Goal: Information Seeking & Learning: Learn about a topic

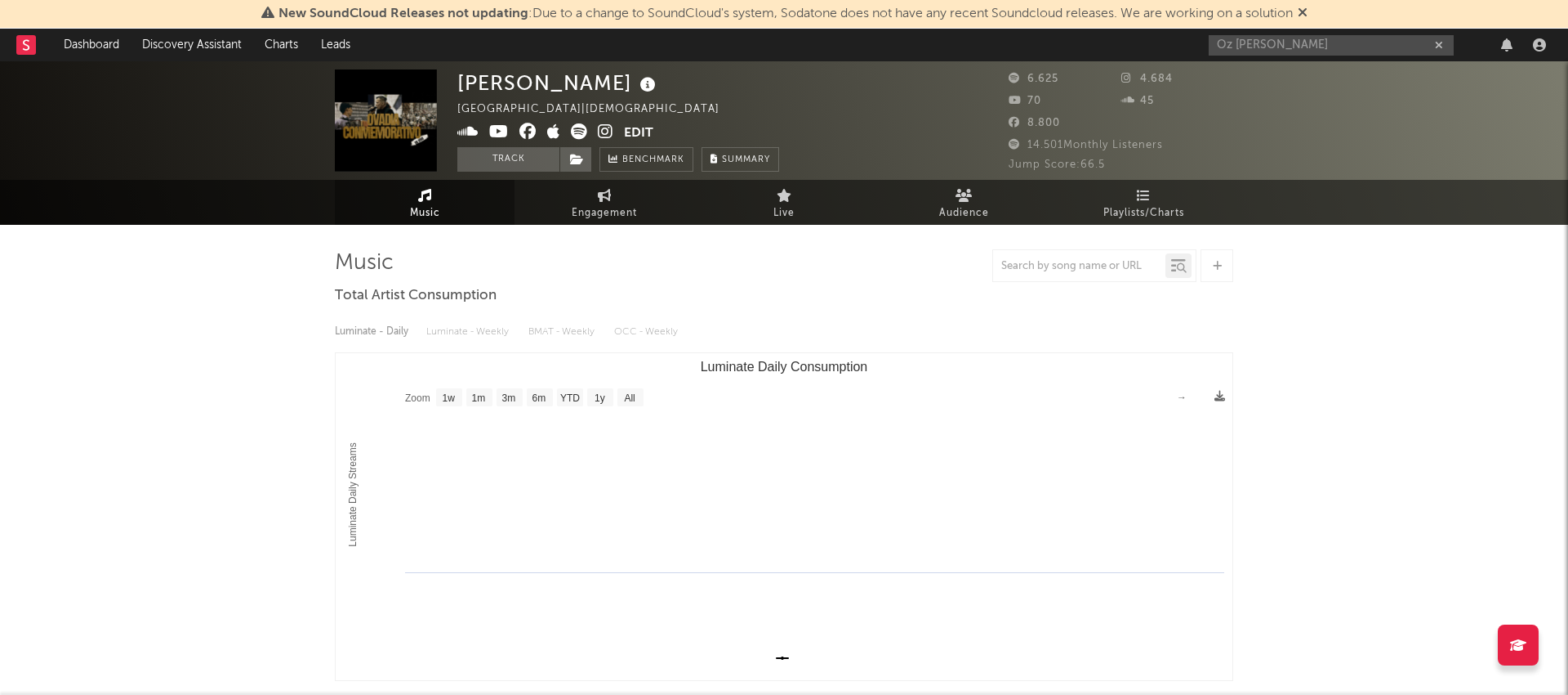
select select "1w"
click at [1312, 47] on input "Oz [PERSON_NAME]" at bounding box center [1332, 45] width 245 height 20
paste input "o Spotify: [URL][DOMAIN_NAME] o Apple Music: [URL][DOMAIN_NAME] o Amazon: [URL]…"
type input "Oz Dabaho Spotify: [URL][DOMAIN_NAME] o Apple Music: [URL][DOMAIN_NAME] o Amazo…"
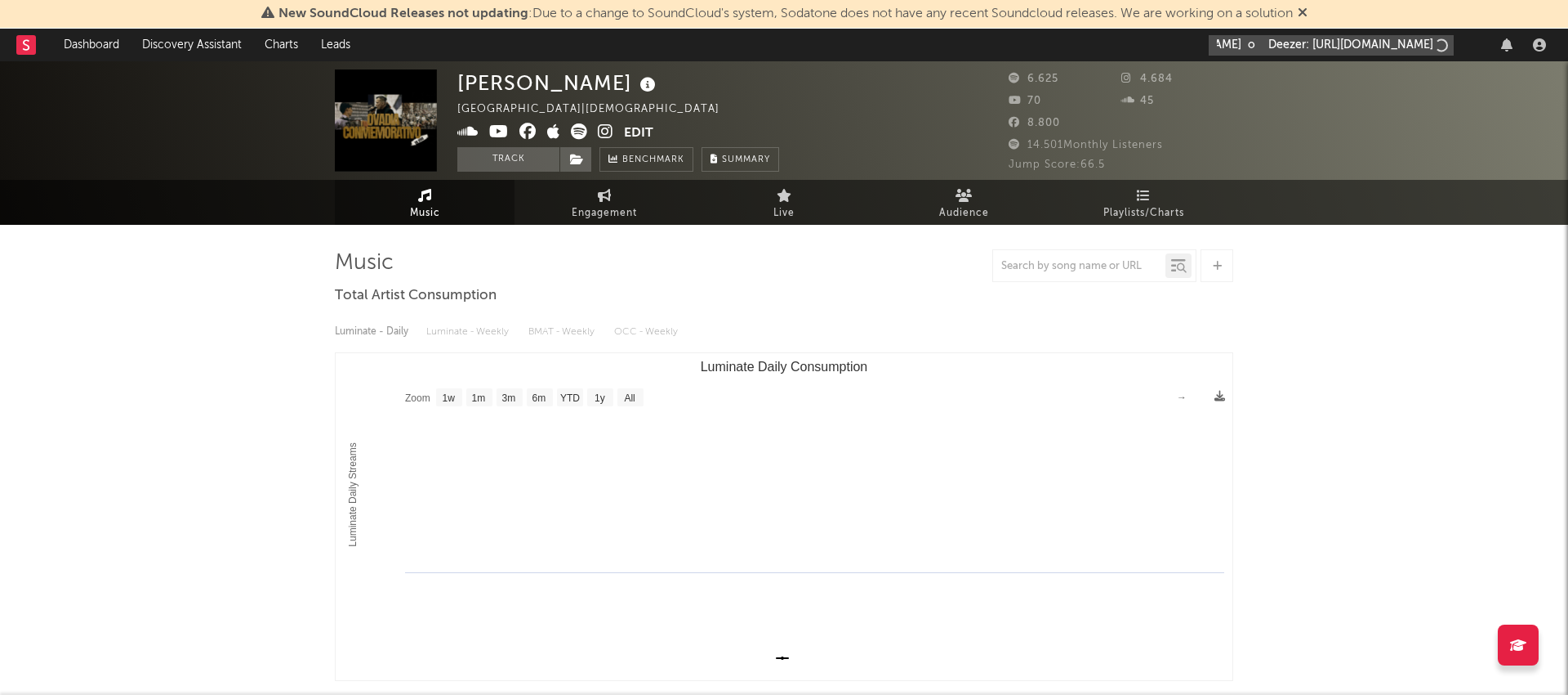
click at [1312, 47] on input "Oz Dabaho Spotify: [URL][DOMAIN_NAME] o Apple Music: [URL][DOMAIN_NAME] o Amazo…" at bounding box center [1332, 45] width 245 height 20
click at [1442, 41] on icon "button" at bounding box center [1439, 45] width 8 height 11
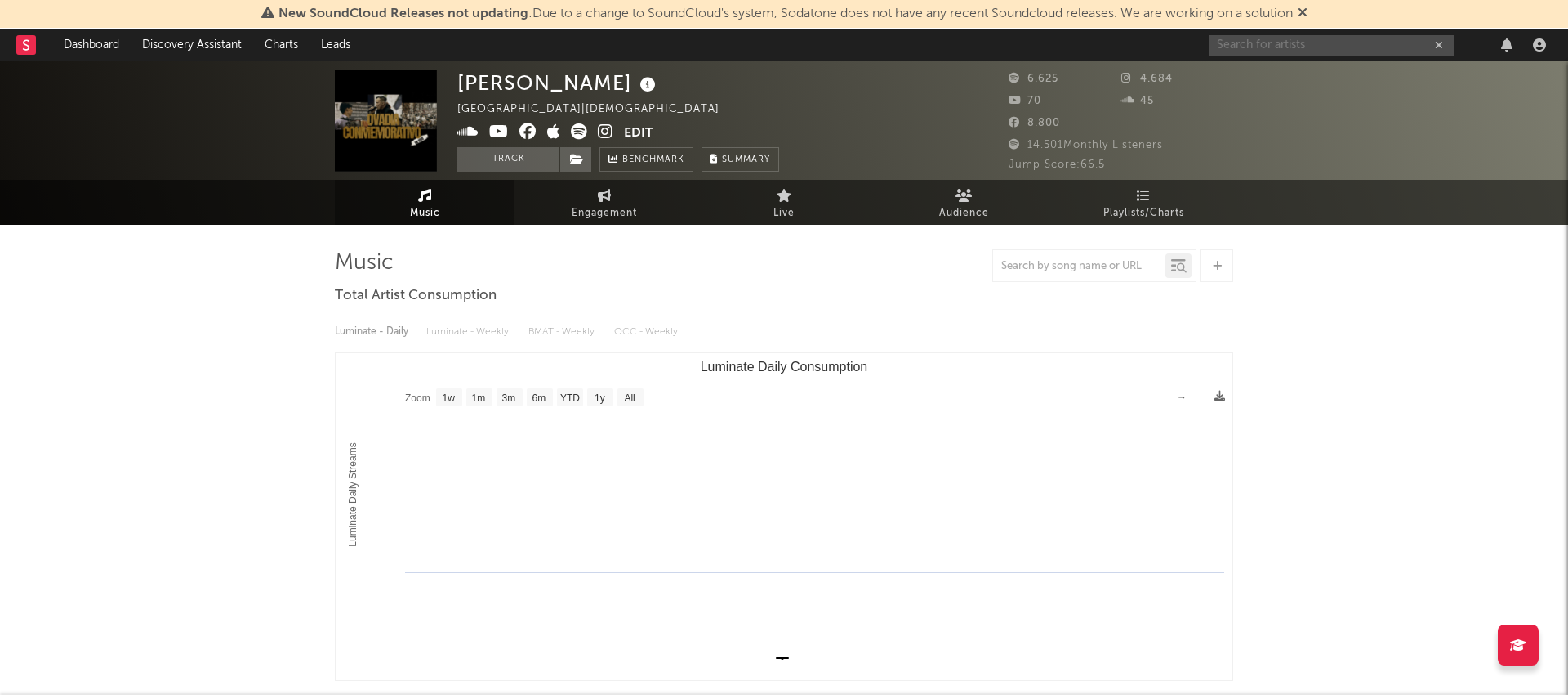
scroll to position [0, 0]
type input "kelland"
click at [1267, 43] on input "kelland" at bounding box center [1332, 45] width 245 height 20
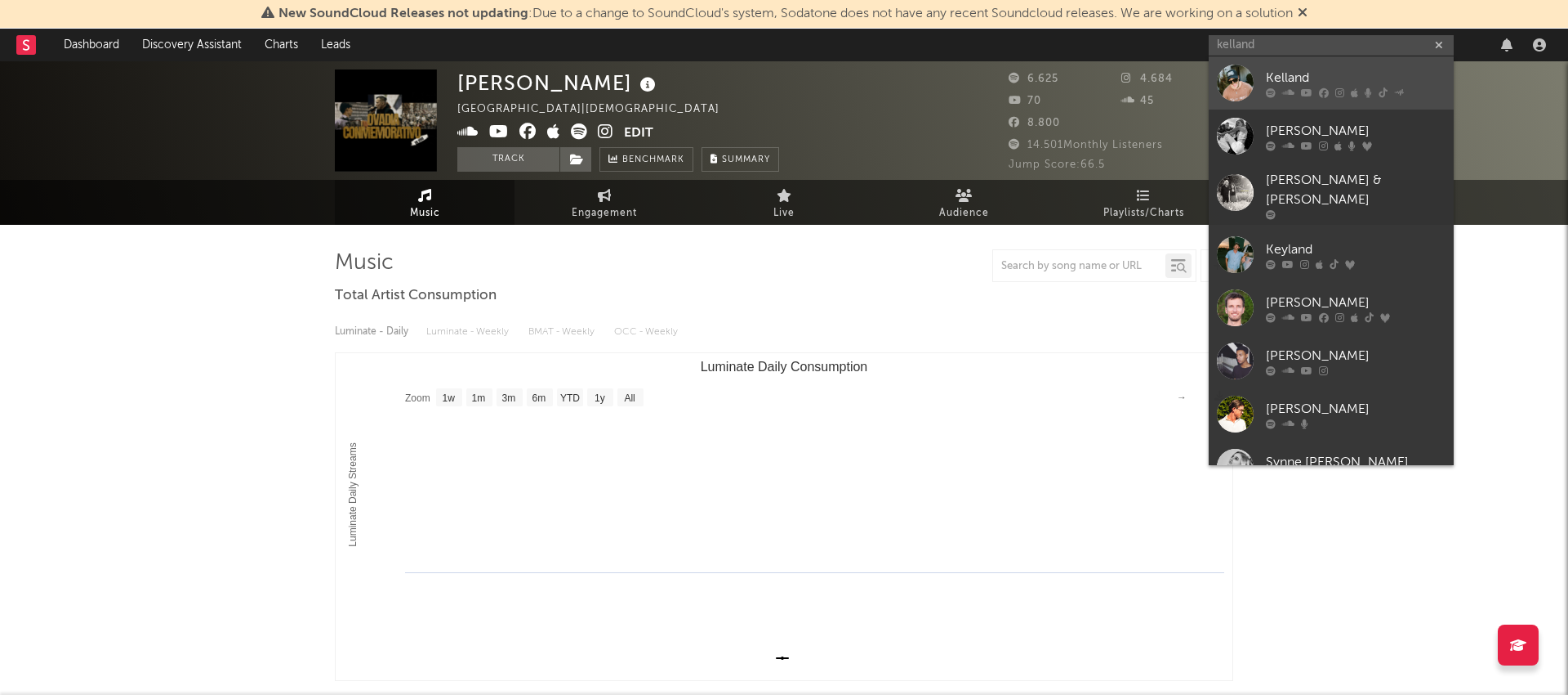
click at [1285, 82] on div "Kelland" at bounding box center [1355, 77] width 179 height 19
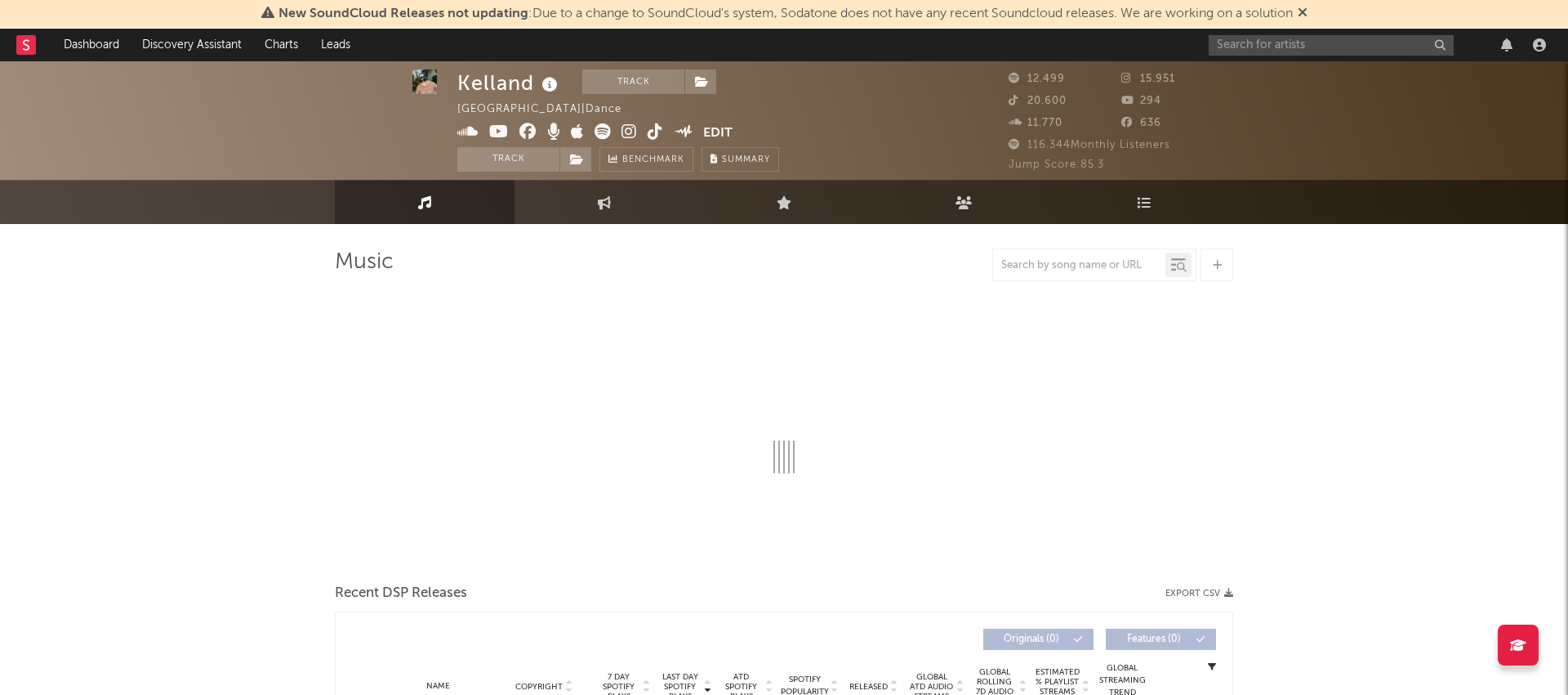
scroll to position [3, 0]
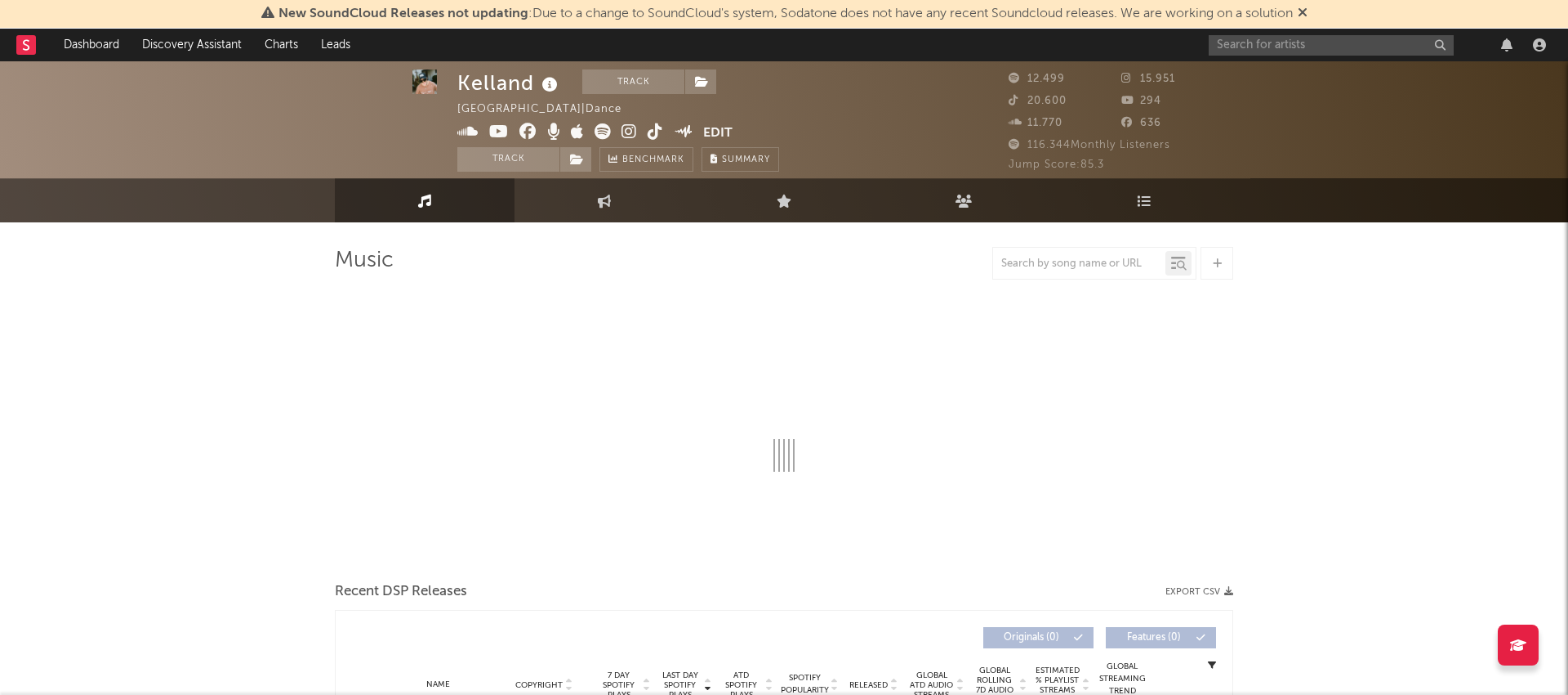
select select "6m"
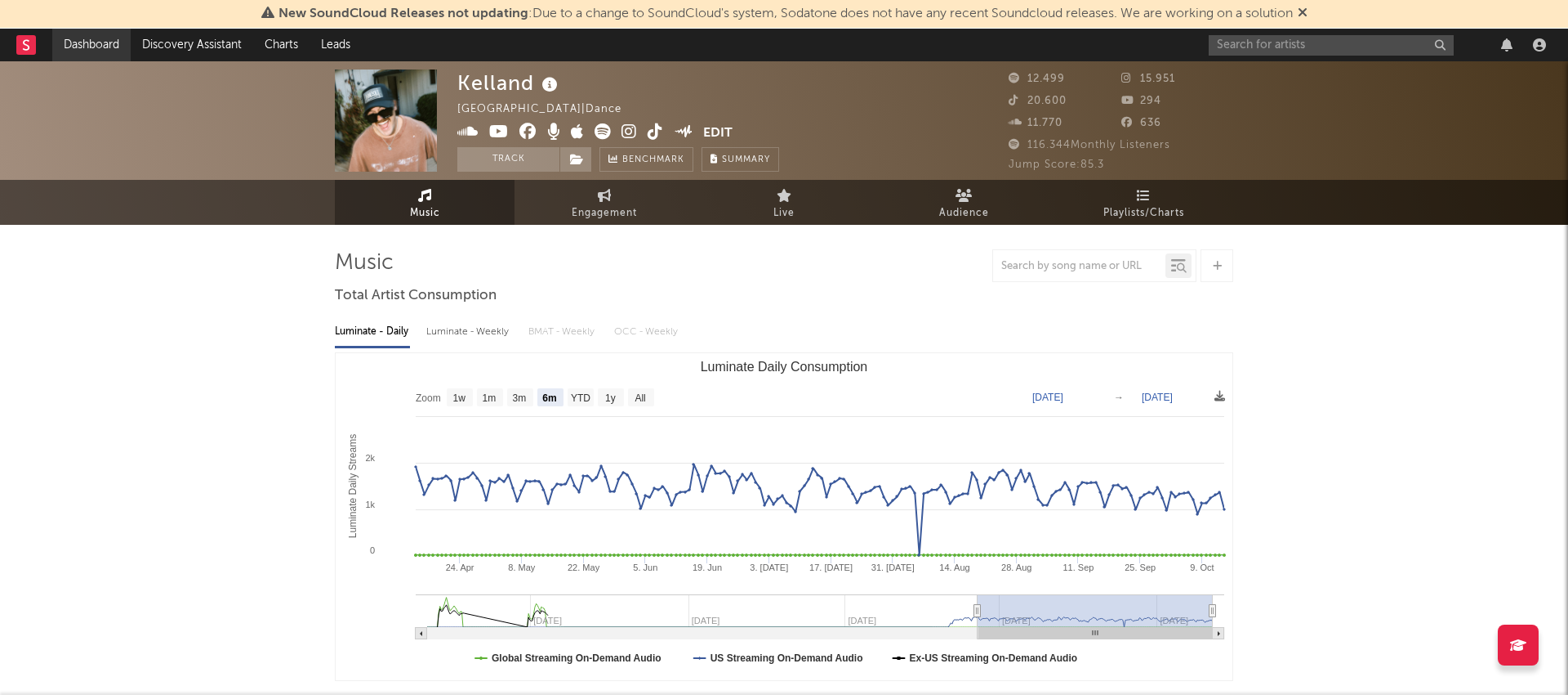
scroll to position [2, 0]
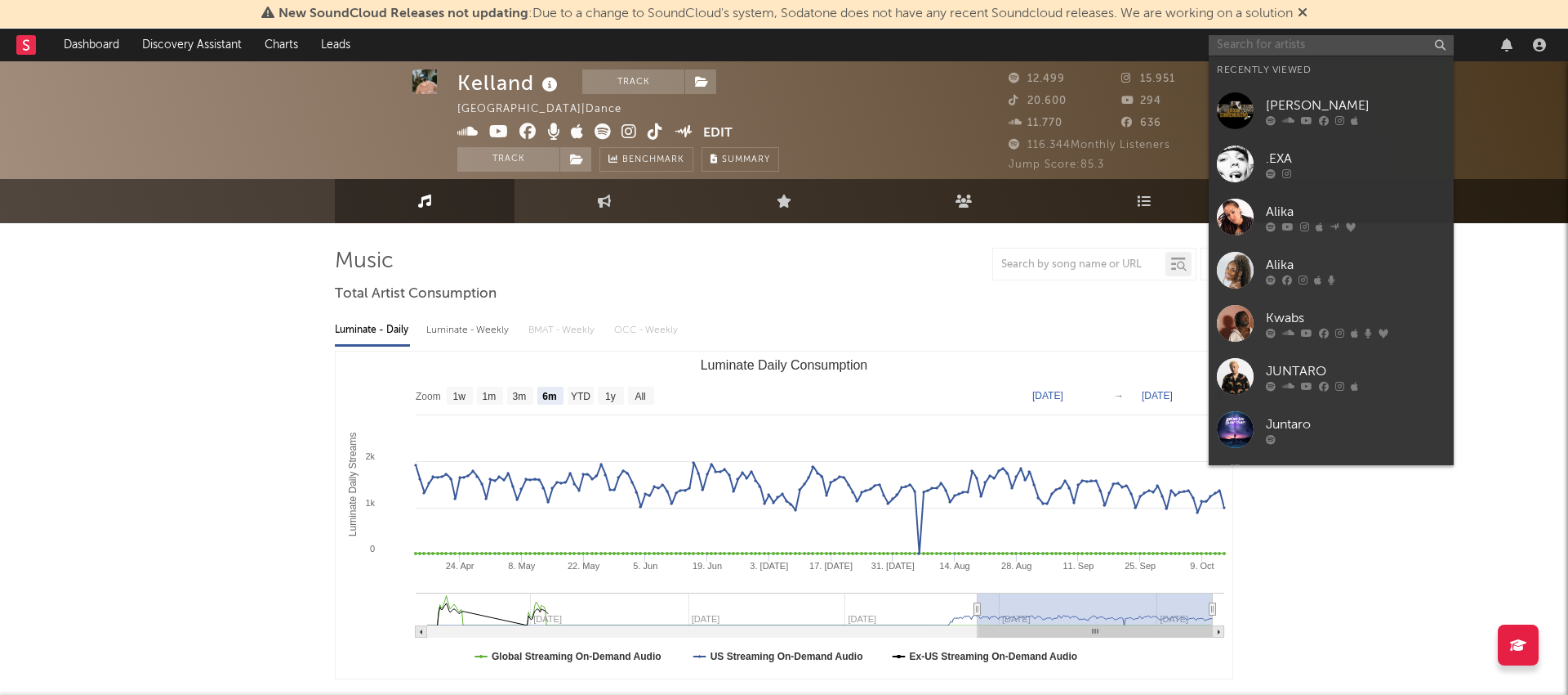
click at [1298, 53] on input "text" at bounding box center [1332, 45] width 245 height 20
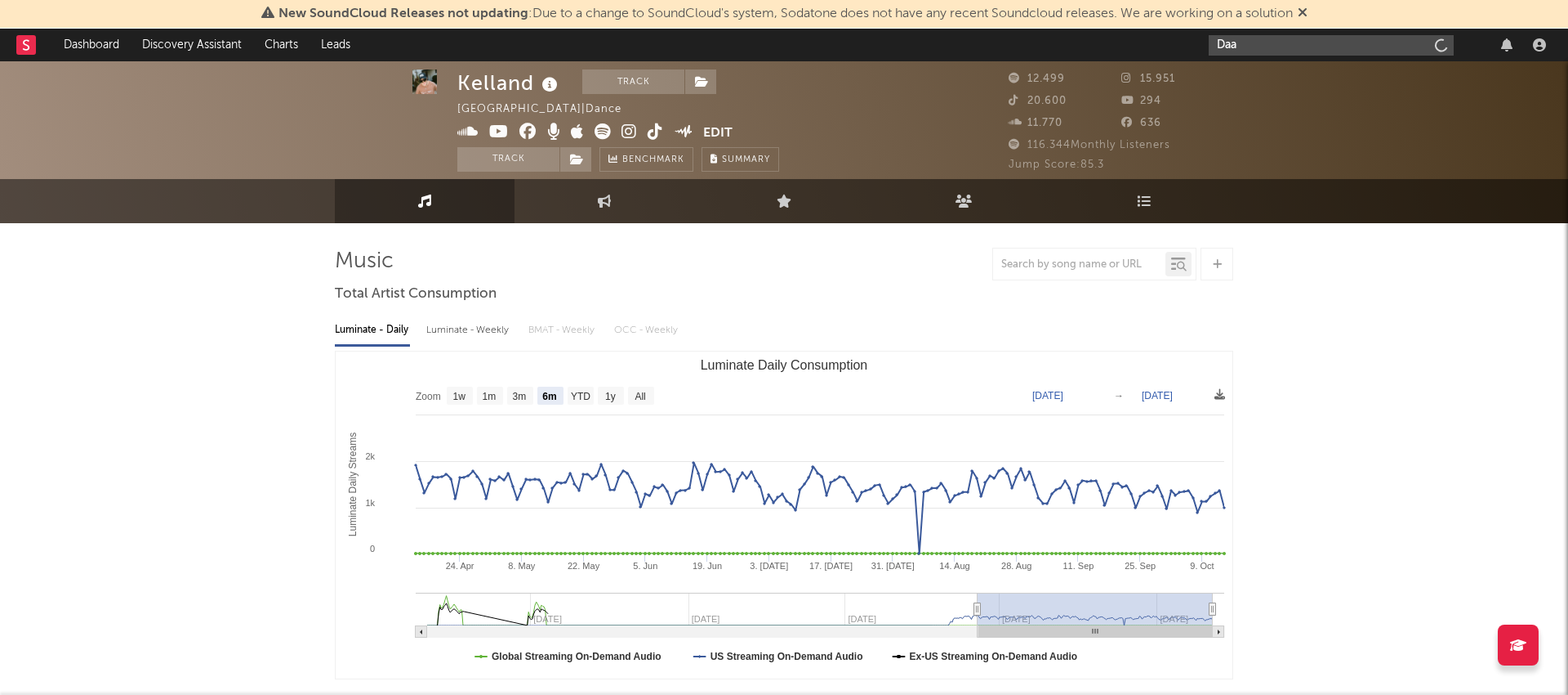
click at [1290, 52] on input "Daa" at bounding box center [1332, 45] width 245 height 20
paste input "feat. Faangs"
drag, startPoint x: 1246, startPoint y: 46, endPoint x: 1188, endPoint y: 47, distance: 58.0
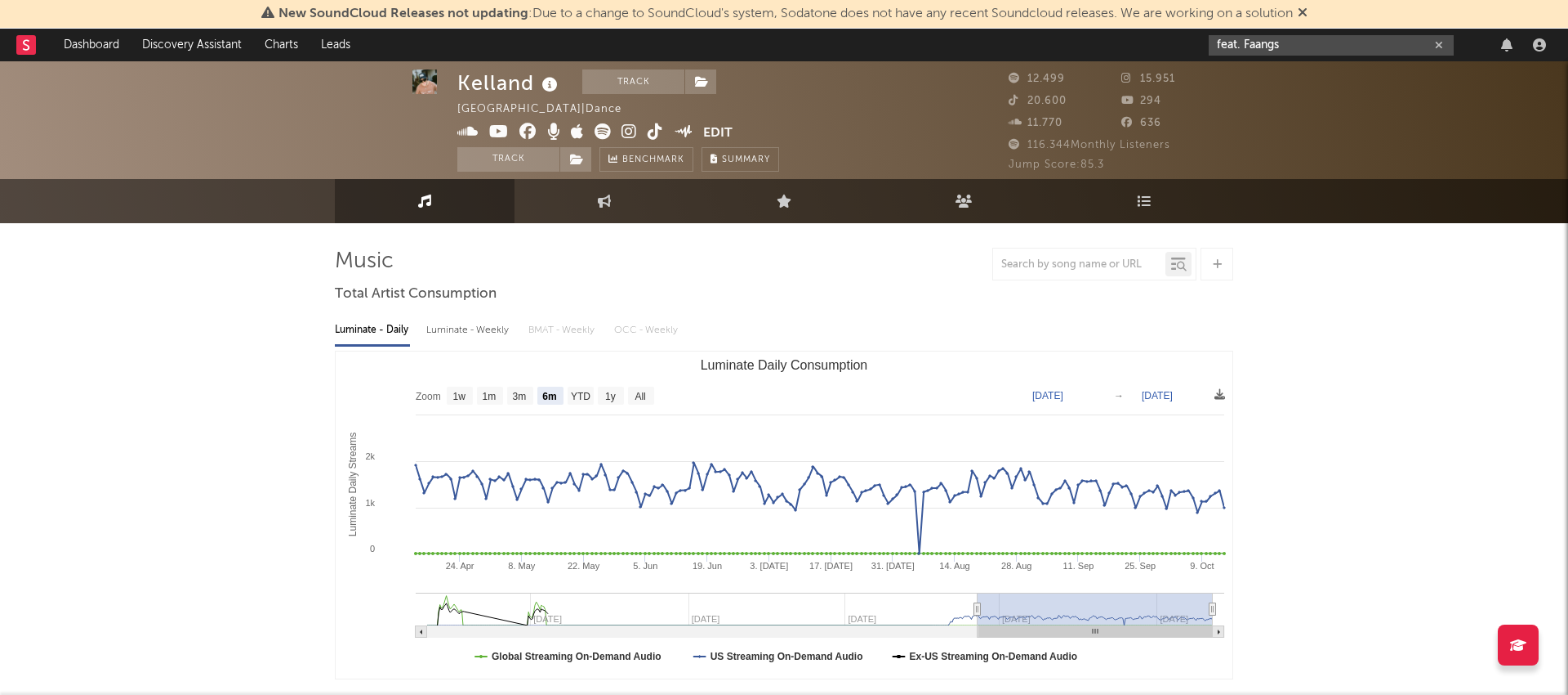
click at [1191, 47] on nav "Dashboard Discovery Assistant Charts Leads feat. Faangs" at bounding box center [784, 45] width 1568 height 33
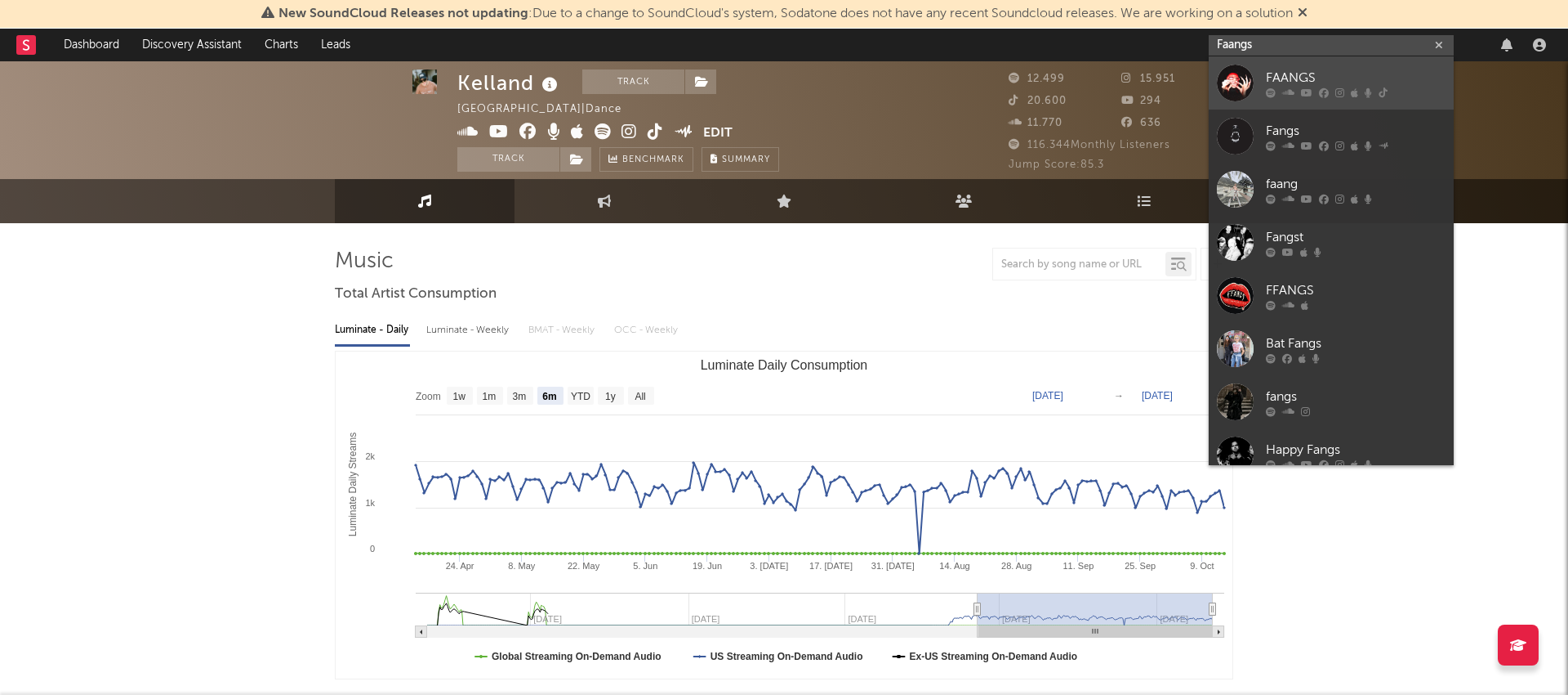
type input "Faangs"
click at [1273, 79] on div "FAANGS" at bounding box center [1355, 77] width 179 height 19
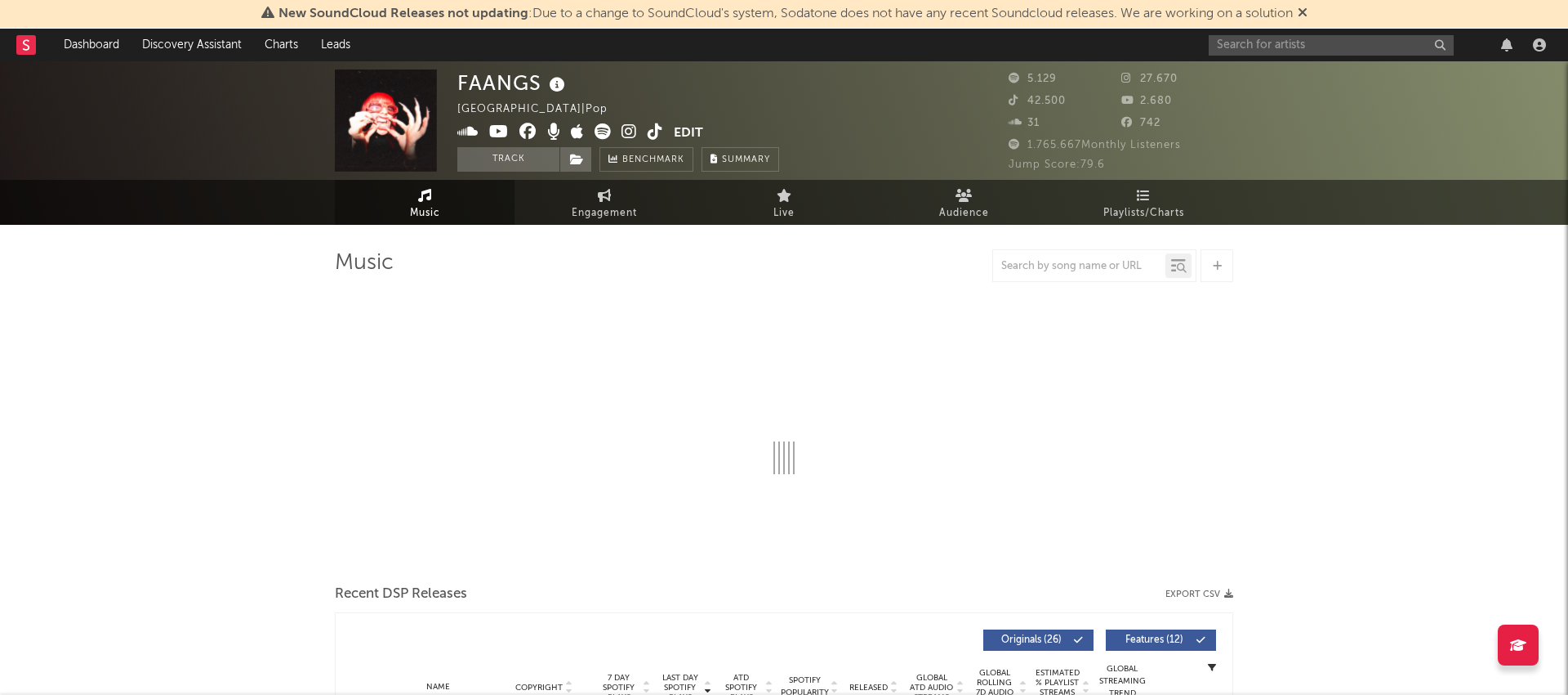
select select "6m"
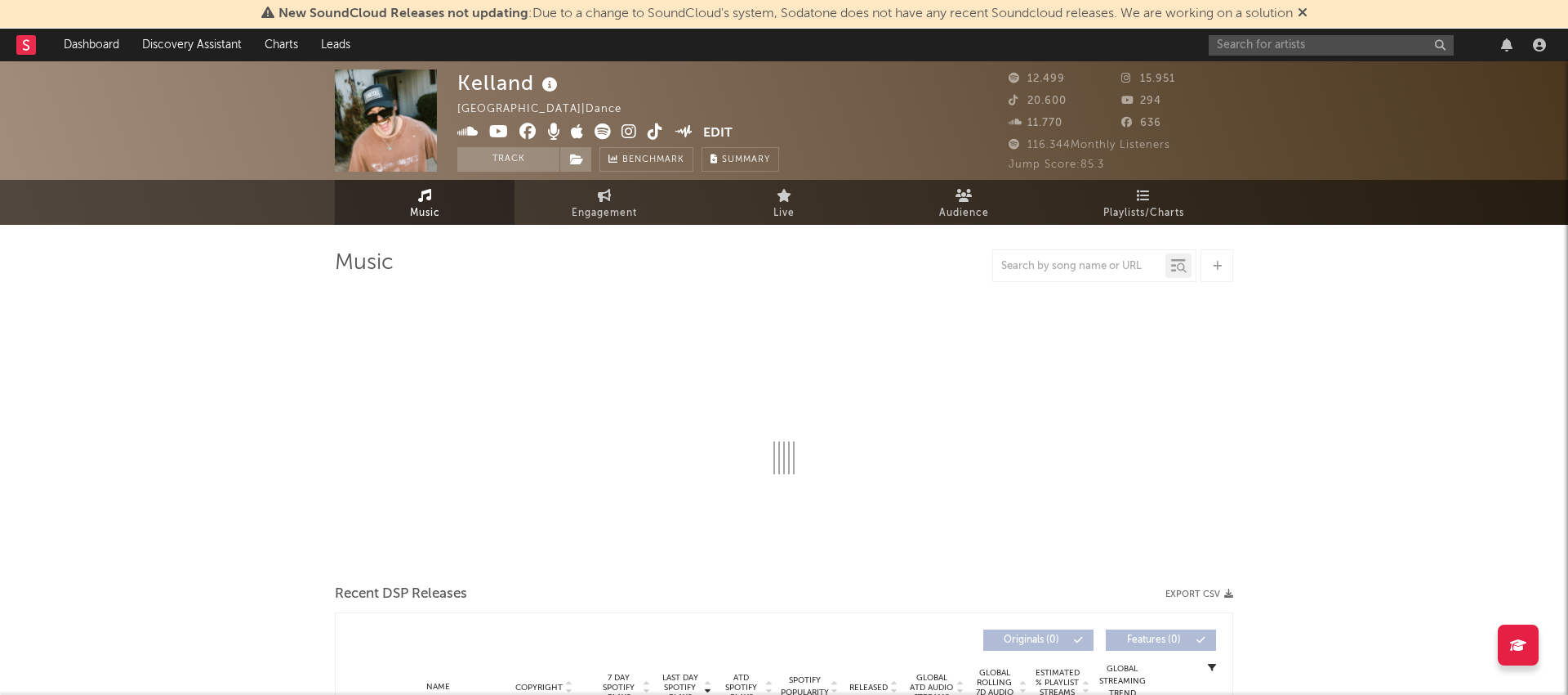
select select "6m"
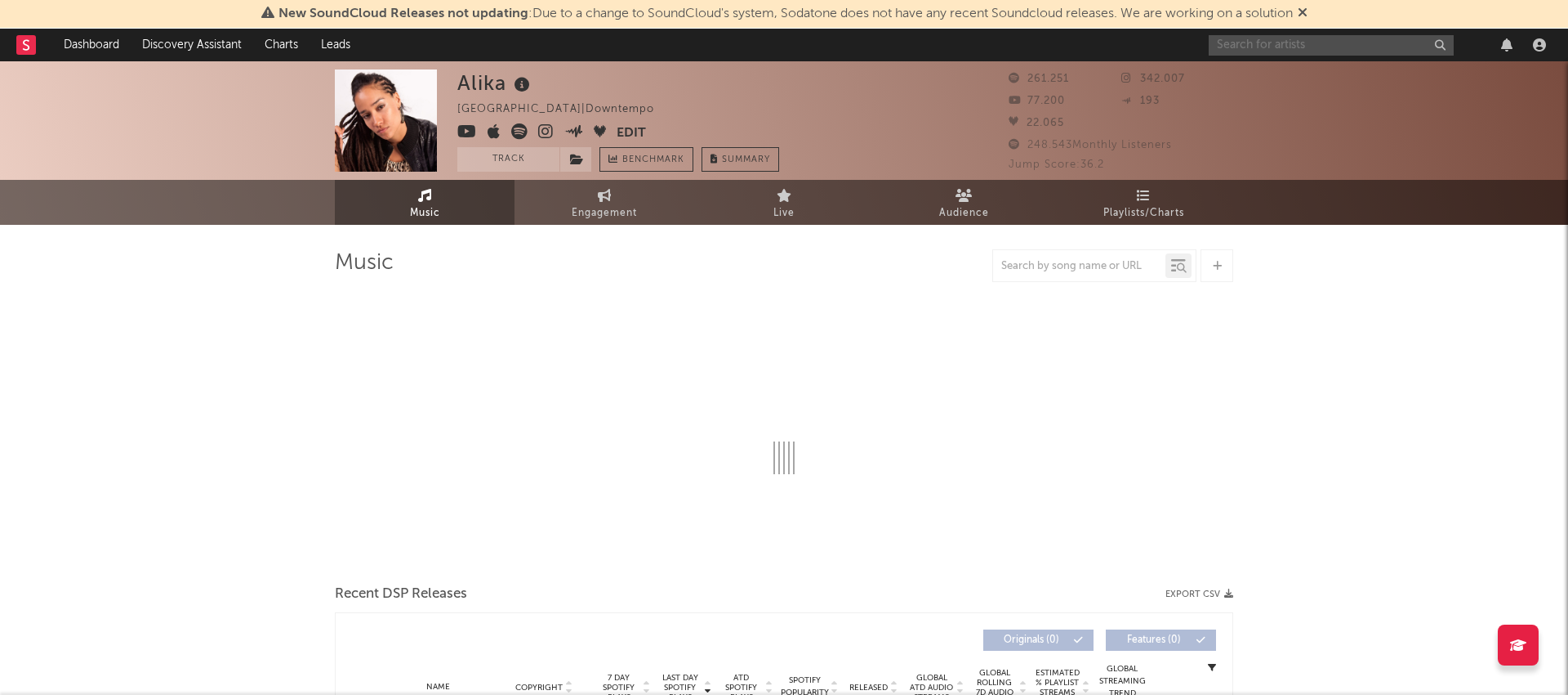
click at [1220, 44] on input "text" at bounding box center [1332, 45] width 245 height 20
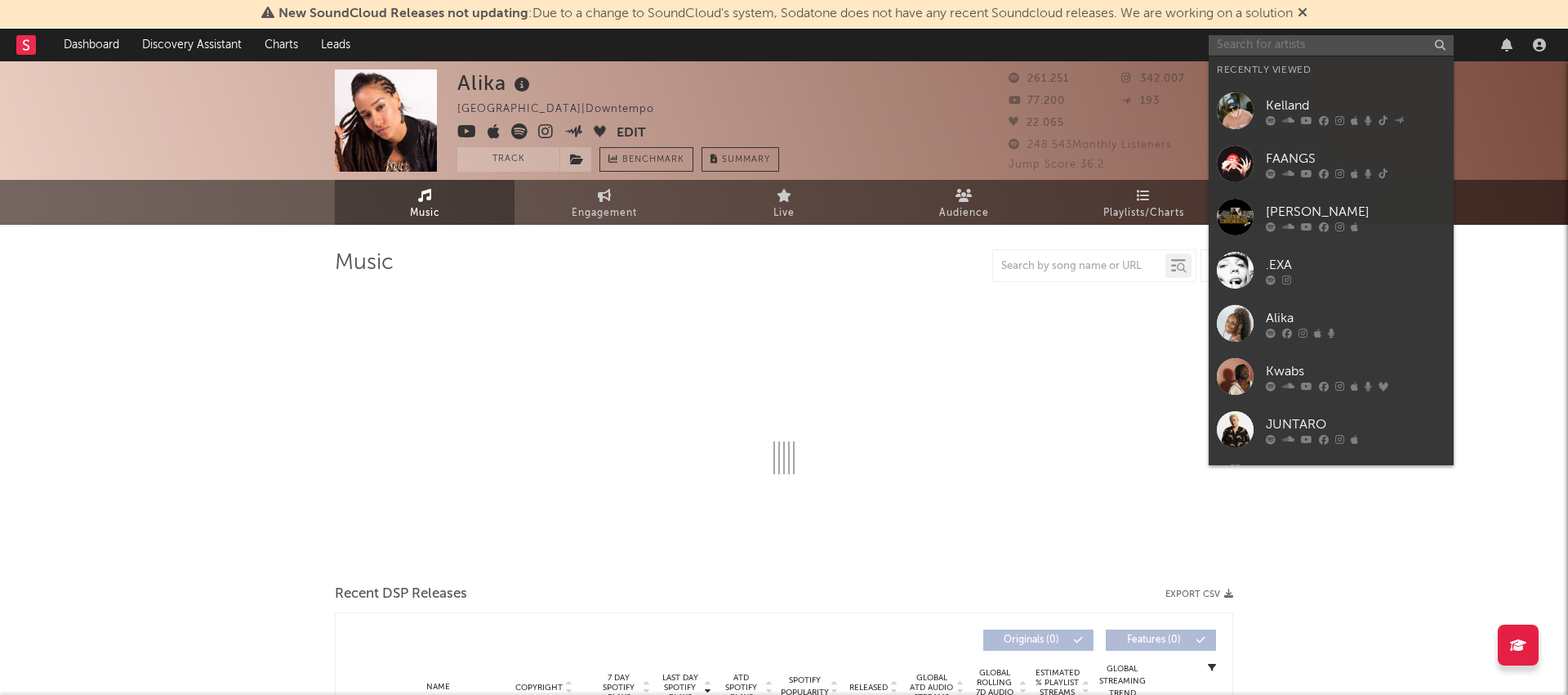
paste input "feat. Faangs"
type input "feat. Faangs"
select select "6m"
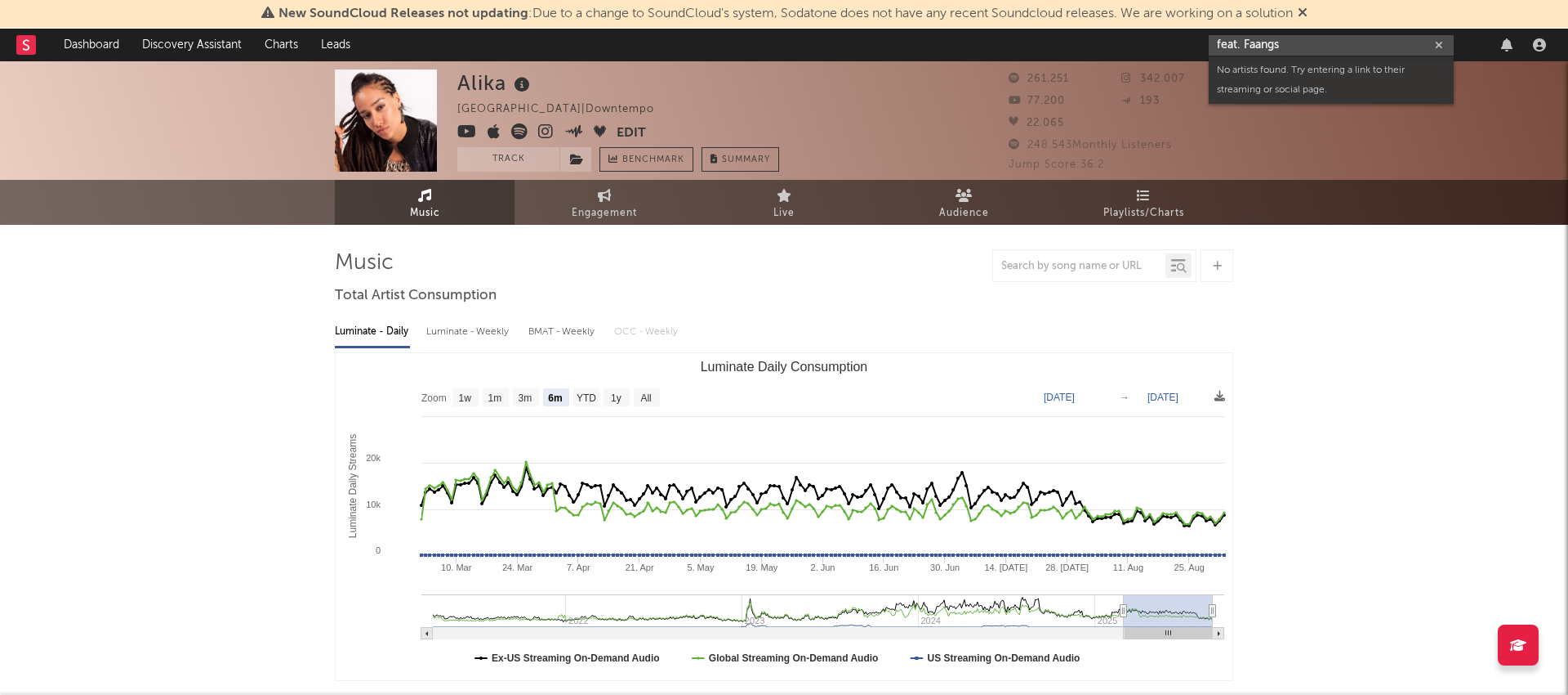
click at [1246, 44] on input "feat. Faangs" at bounding box center [1332, 45] width 245 height 20
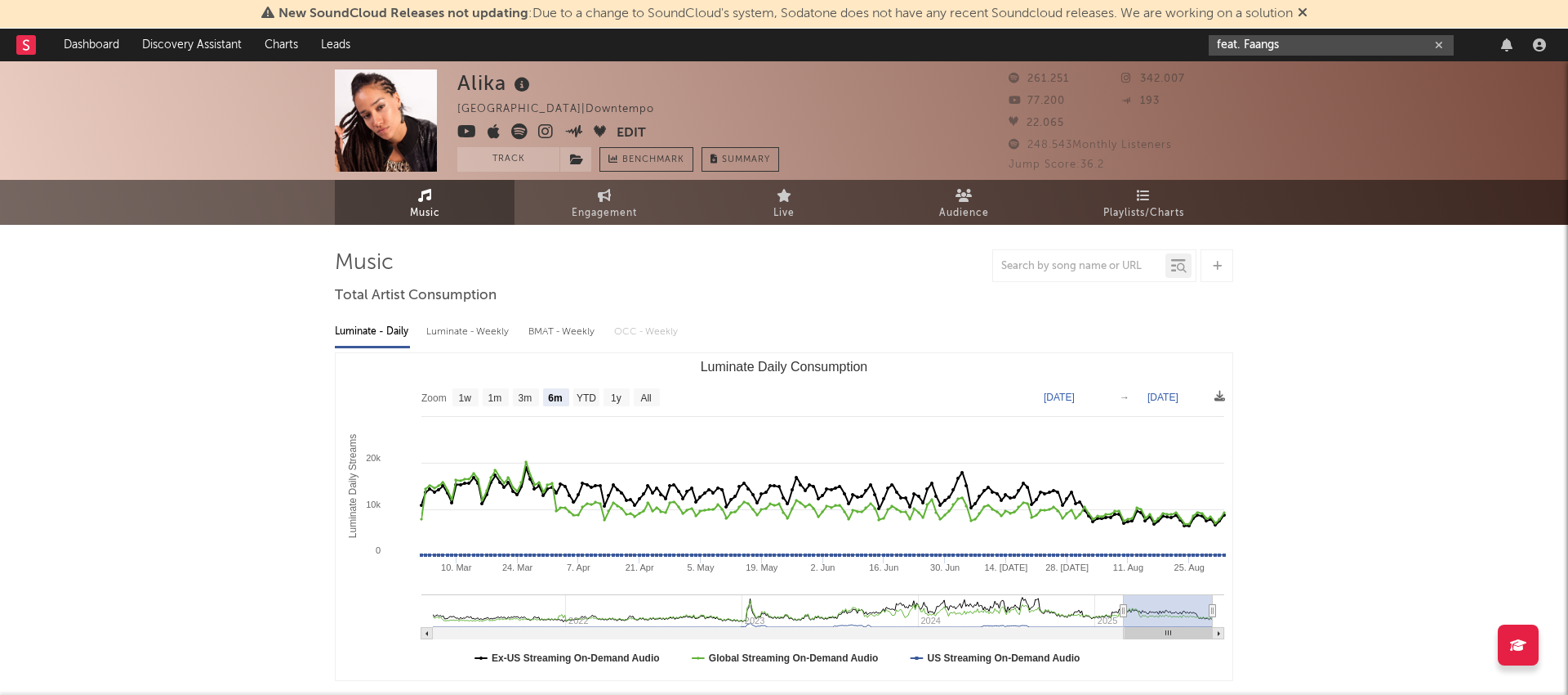
drag, startPoint x: 1246, startPoint y: 44, endPoint x: 1194, endPoint y: 44, distance: 52.0
click at [1194, 44] on nav "Dashboard Discovery Assistant Charts Leads feat. Faangs" at bounding box center [784, 45] width 1568 height 33
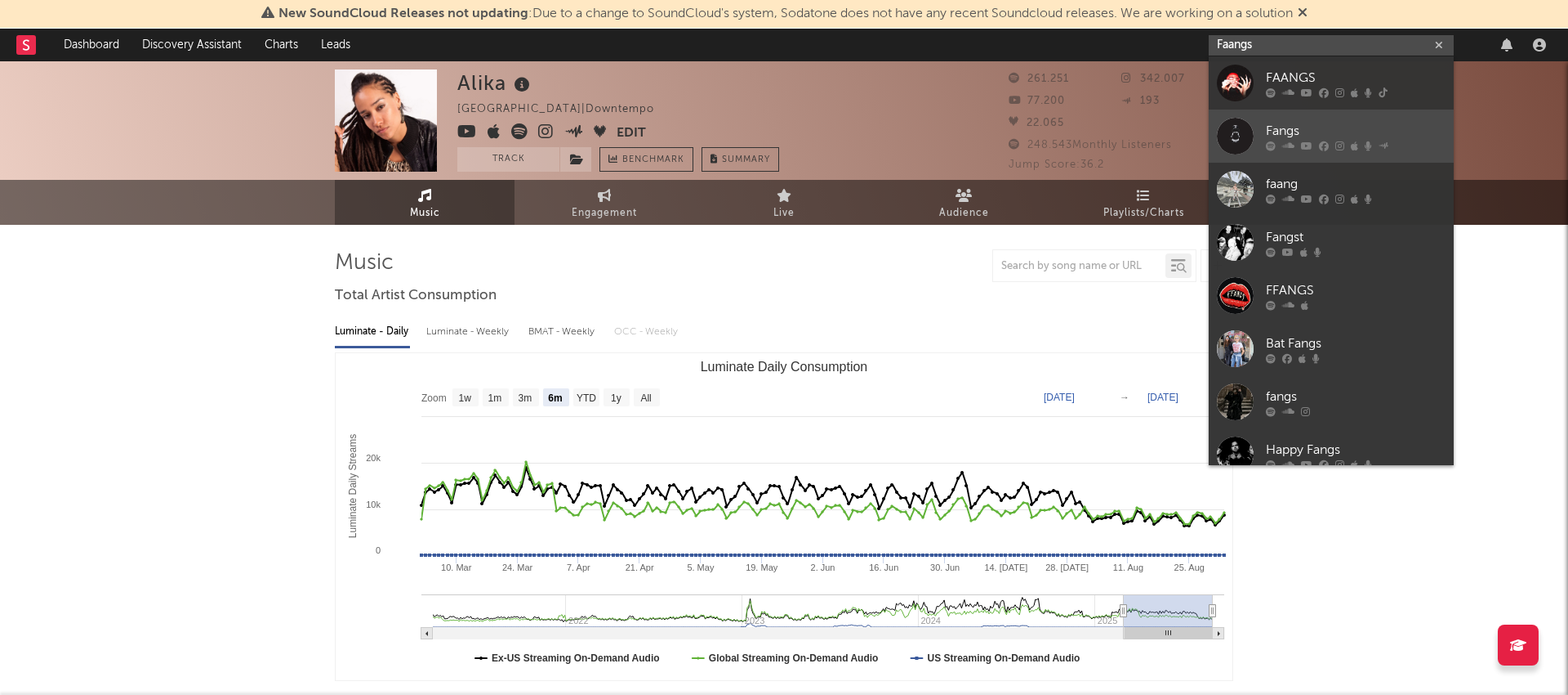
type input "Faangs"
click at [1284, 134] on div "Fangs" at bounding box center [1355, 130] width 179 height 19
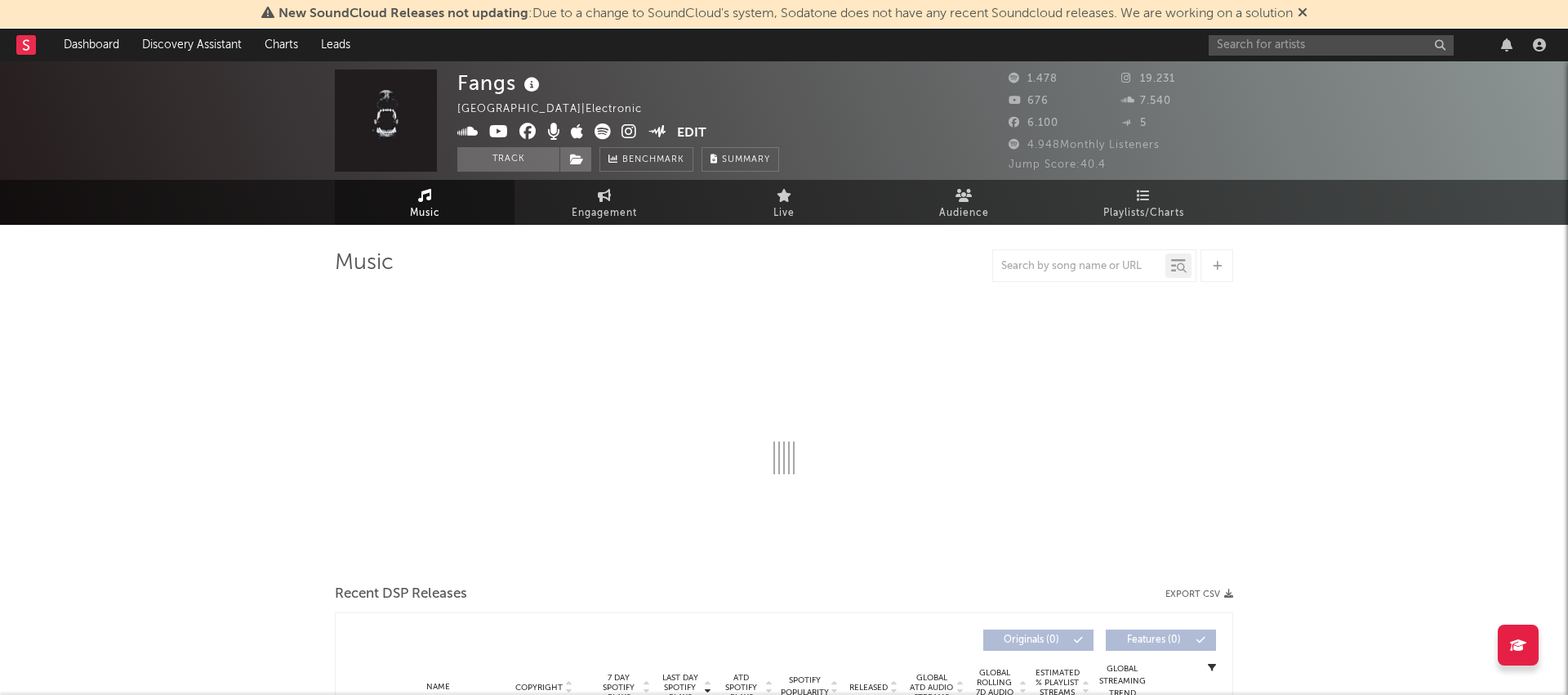
select select "6m"
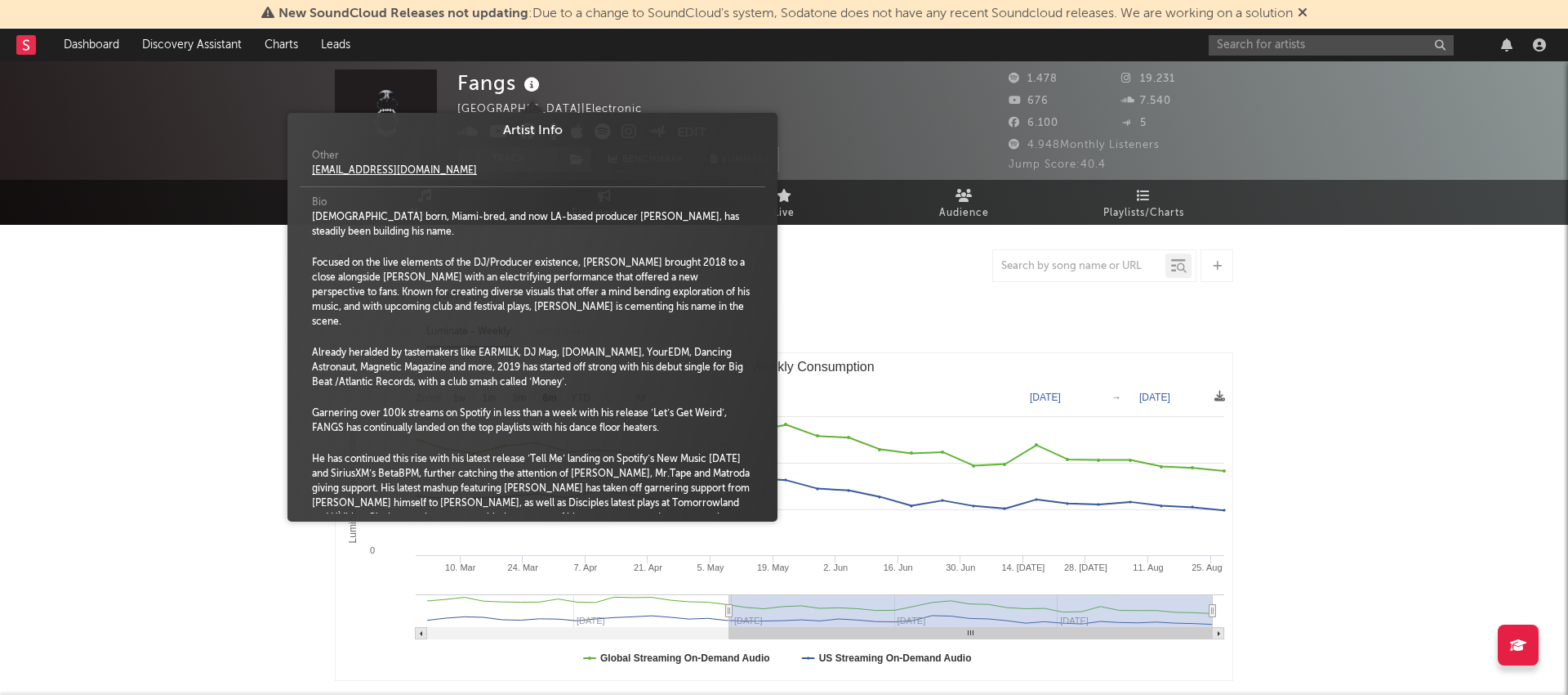
click at [531, 84] on icon at bounding box center [532, 85] width 24 height 23
